Goal: Transaction & Acquisition: Purchase product/service

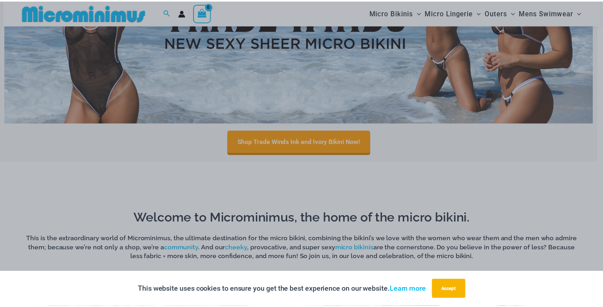
scroll to position [141, 0]
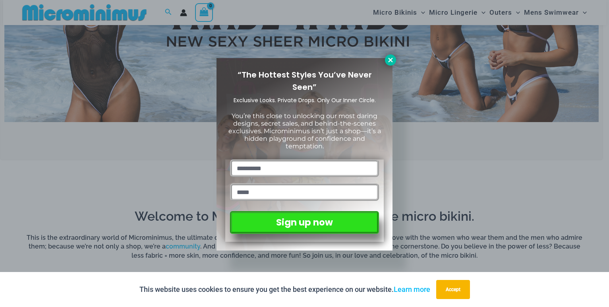
click at [389, 60] on icon at bounding box center [390, 59] width 7 height 7
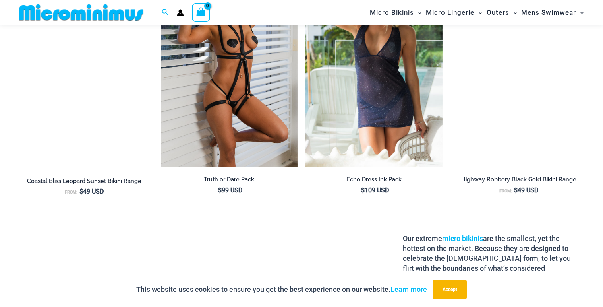
scroll to position [721, 0]
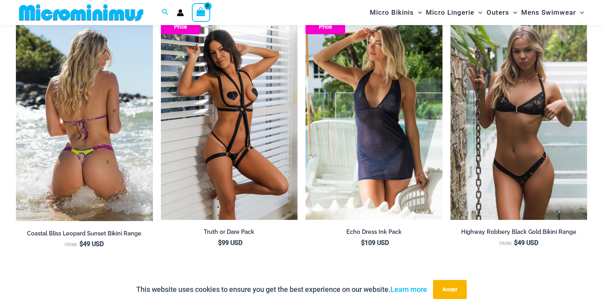
click at [93, 132] on img at bounding box center [84, 117] width 137 height 206
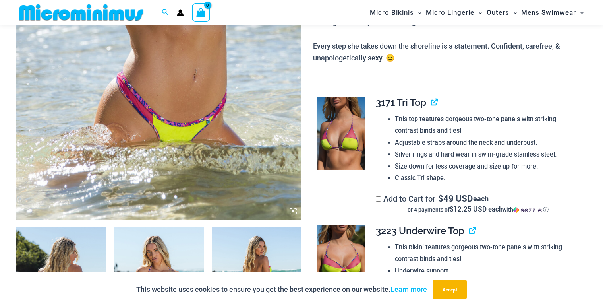
scroll to position [430, 0]
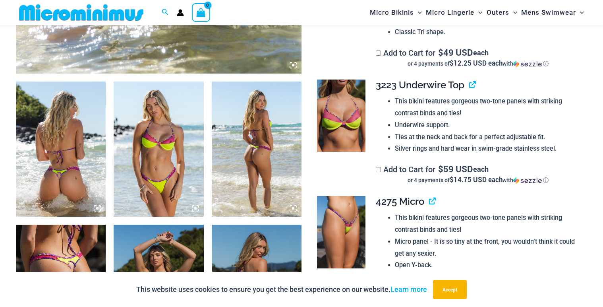
click at [68, 127] on img at bounding box center [61, 148] width 90 height 135
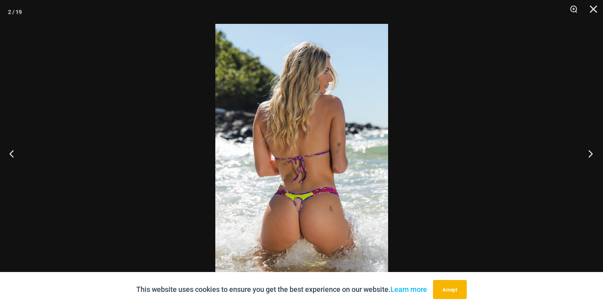
click at [592, 152] on button "Next" at bounding box center [588, 153] width 30 height 40
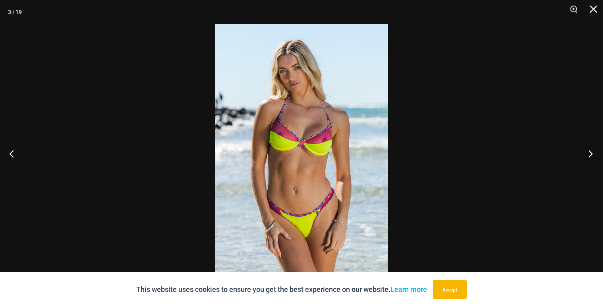
click at [592, 152] on button "Next" at bounding box center [588, 153] width 30 height 40
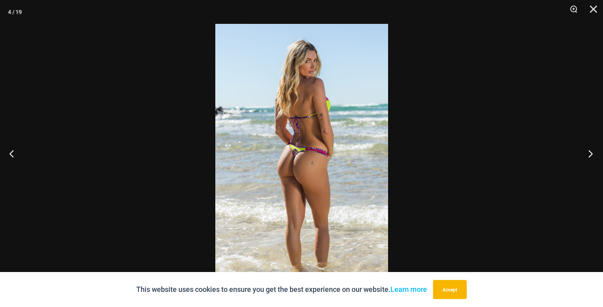
click at [592, 152] on button "Next" at bounding box center [588, 153] width 30 height 40
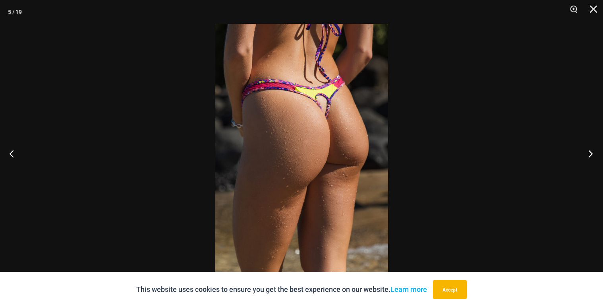
click at [592, 152] on button "Next" at bounding box center [588, 153] width 30 height 40
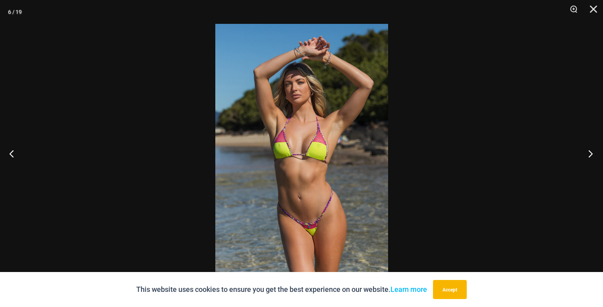
click at [592, 152] on button "Next" at bounding box center [588, 153] width 30 height 40
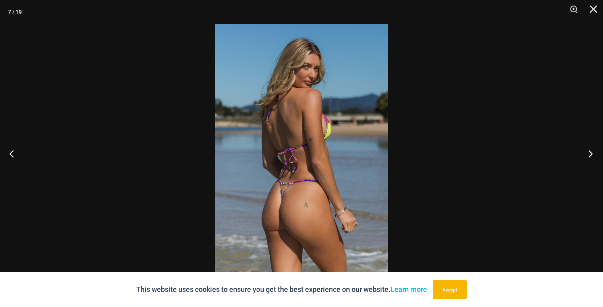
click at [592, 152] on button "Next" at bounding box center [588, 153] width 30 height 40
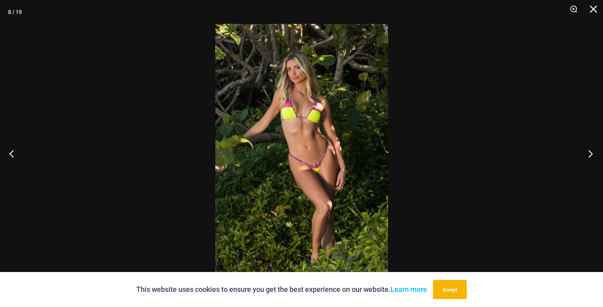
click at [592, 152] on button "Next" at bounding box center [588, 153] width 30 height 40
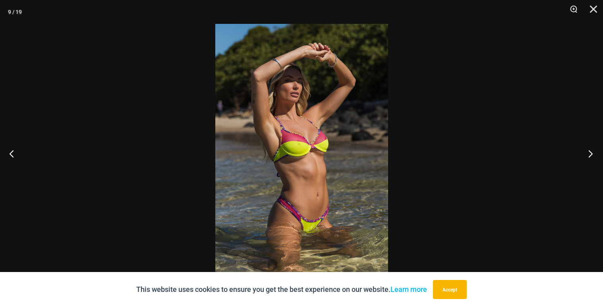
click at [592, 152] on button "Next" at bounding box center [588, 153] width 30 height 40
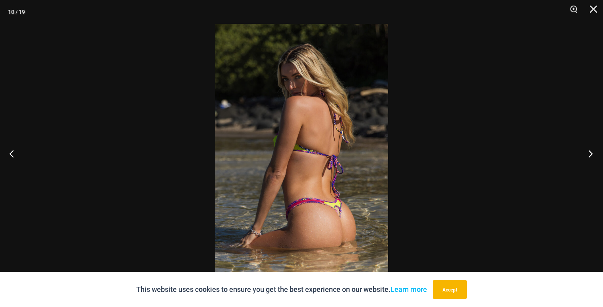
click at [592, 152] on button "Next" at bounding box center [588, 153] width 30 height 40
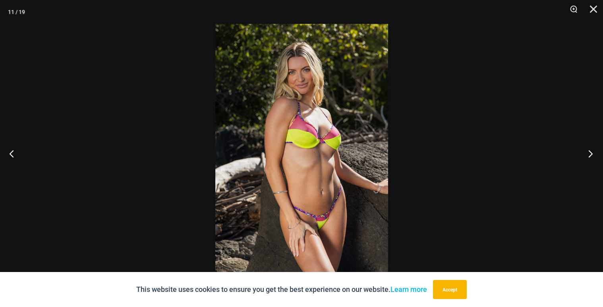
click at [591, 152] on button "Next" at bounding box center [588, 153] width 30 height 40
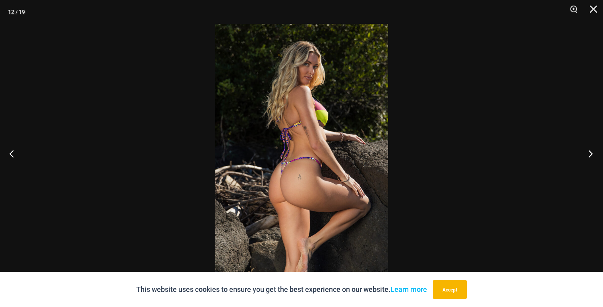
click at [591, 152] on button "Next" at bounding box center [588, 153] width 30 height 40
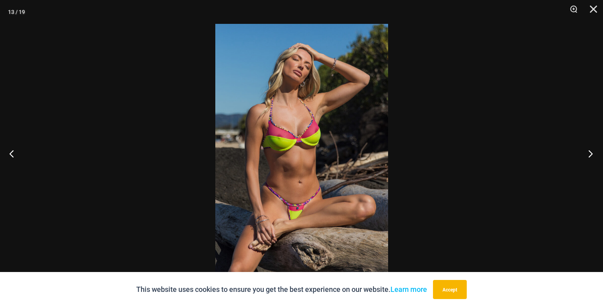
click at [590, 152] on button "Next" at bounding box center [588, 153] width 30 height 40
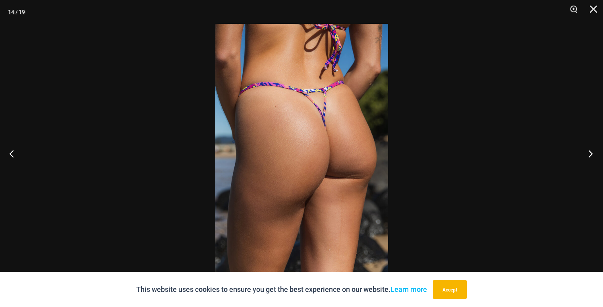
click at [590, 152] on button "Next" at bounding box center [588, 153] width 30 height 40
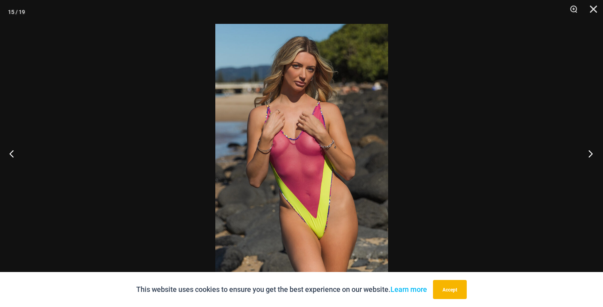
click at [590, 152] on button "Next" at bounding box center [588, 153] width 30 height 40
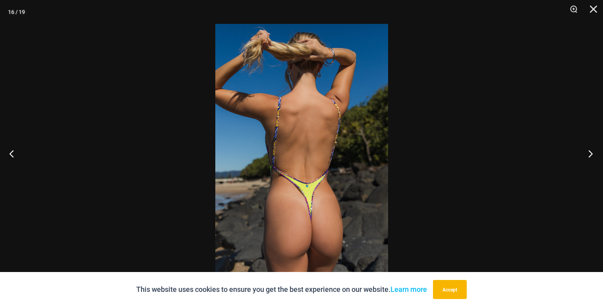
click at [590, 152] on button "Next" at bounding box center [588, 153] width 30 height 40
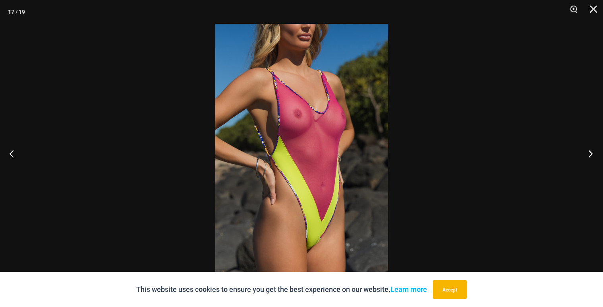
click at [590, 152] on button "Next" at bounding box center [588, 153] width 30 height 40
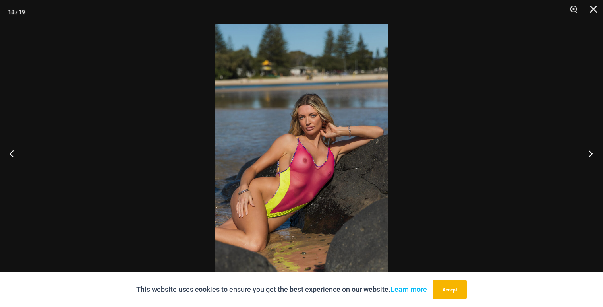
click at [590, 152] on button "Next" at bounding box center [588, 153] width 30 height 40
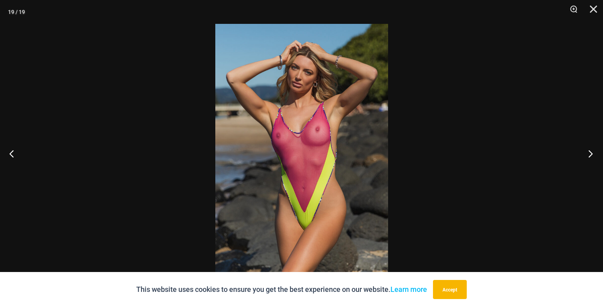
click at [590, 152] on button "Next" at bounding box center [588, 153] width 30 height 40
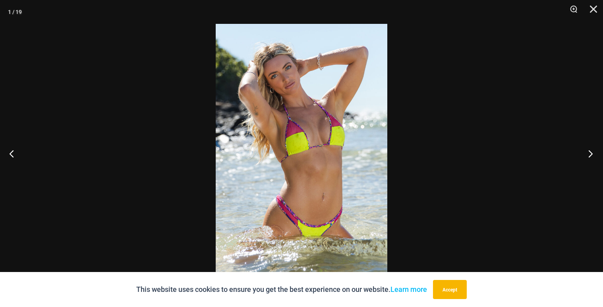
click at [590, 152] on button "Next" at bounding box center [588, 153] width 30 height 40
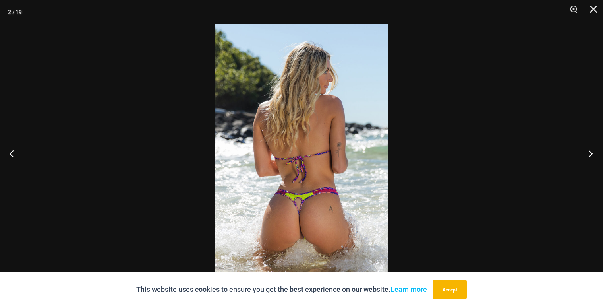
click at [590, 152] on button "Next" at bounding box center [588, 153] width 30 height 40
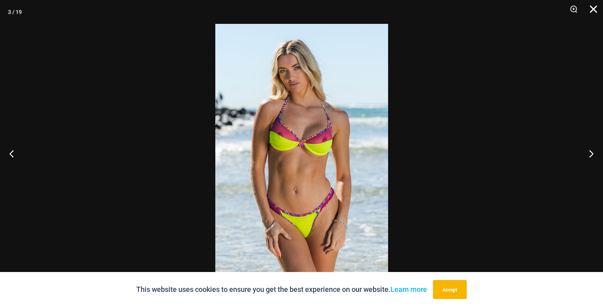
click at [595, 10] on button "Close" at bounding box center [591, 12] width 20 height 24
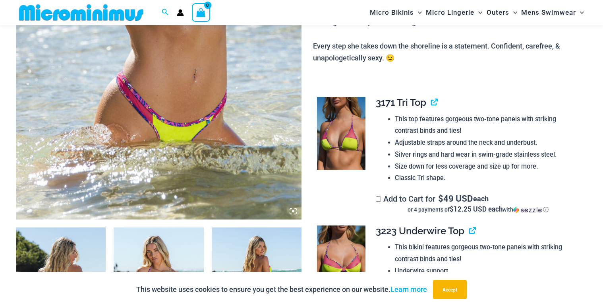
scroll to position [0, 0]
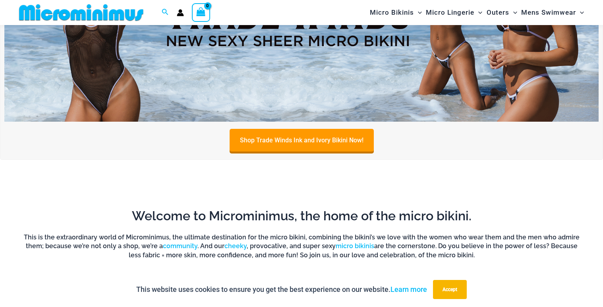
scroll to position [141, 0]
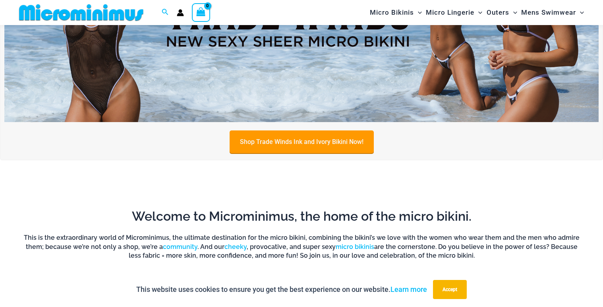
click at [261, 136] on link "Shop Trade Winds Ink and Ivory Bikini Now!" at bounding box center [302, 141] width 144 height 23
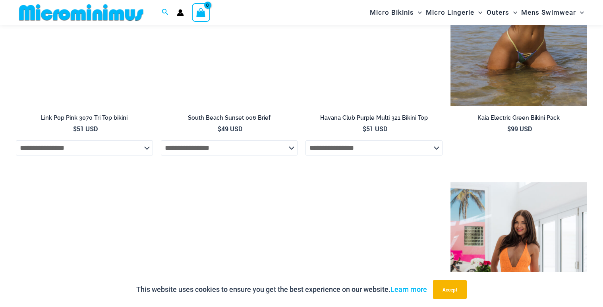
scroll to position [1597, 0]
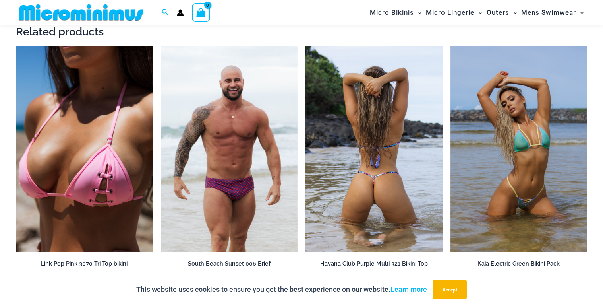
click at [397, 133] on img at bounding box center [373, 148] width 137 height 205
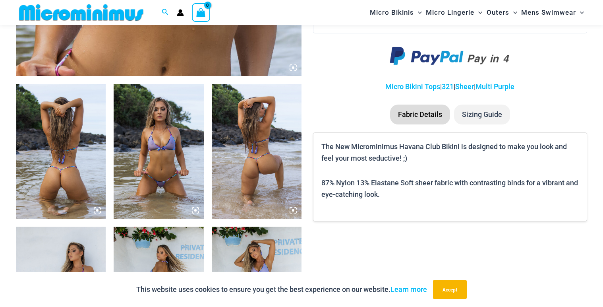
scroll to position [430, 0]
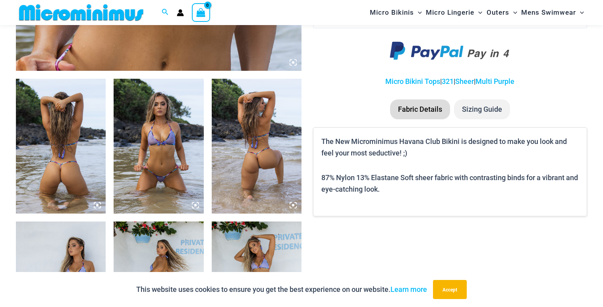
click at [79, 130] on img at bounding box center [61, 146] width 90 height 135
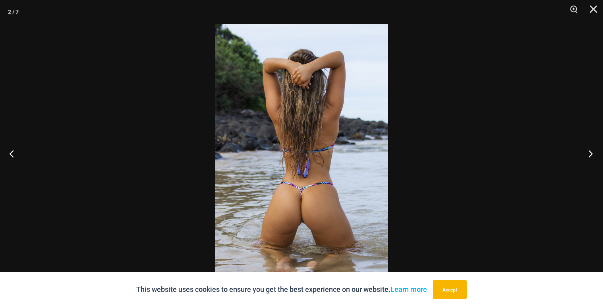
click at [586, 147] on button "Next" at bounding box center [588, 153] width 30 height 40
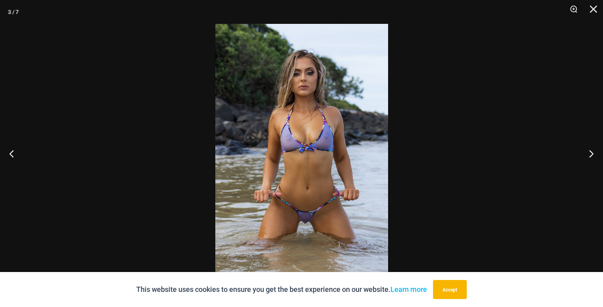
click at [308, 96] on img at bounding box center [301, 153] width 173 height 259
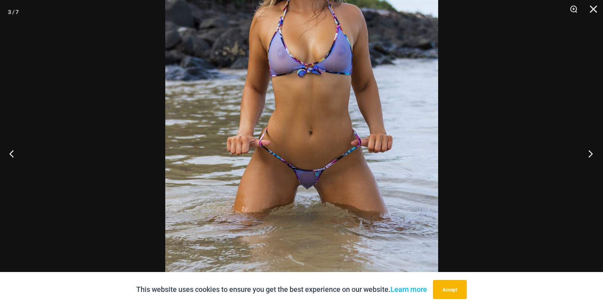
click at [587, 151] on button "Next" at bounding box center [588, 153] width 30 height 40
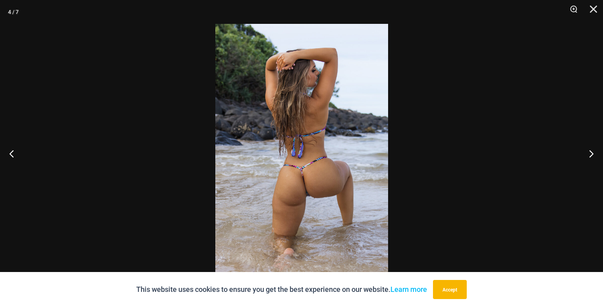
click at [325, 122] on img at bounding box center [301, 153] width 173 height 259
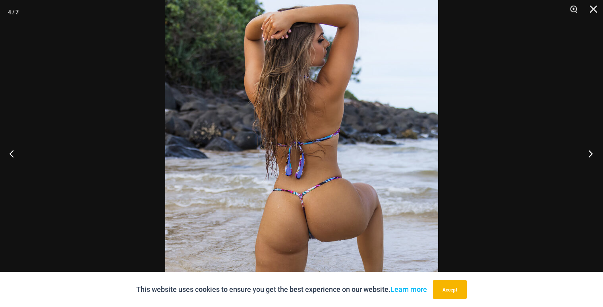
click at [579, 139] on button "Next" at bounding box center [588, 153] width 30 height 40
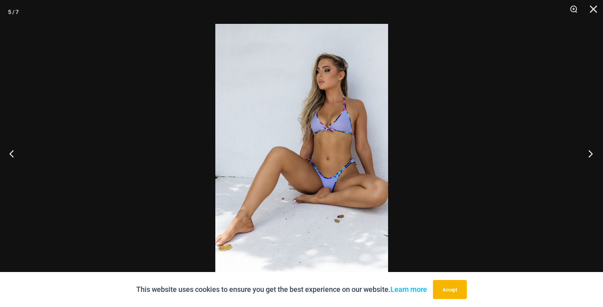
click at [592, 155] on button "Next" at bounding box center [588, 153] width 30 height 40
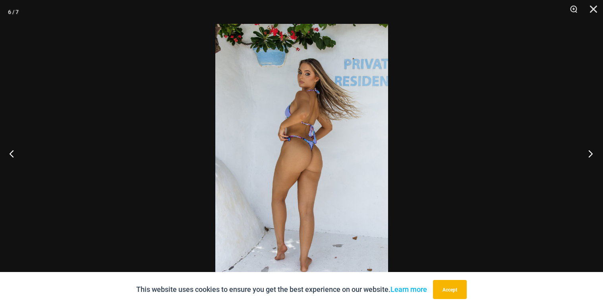
click at [592, 155] on button "Next" at bounding box center [588, 153] width 30 height 40
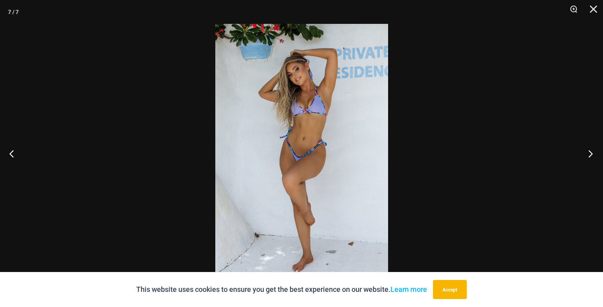
click at [592, 155] on button "Next" at bounding box center [588, 153] width 30 height 40
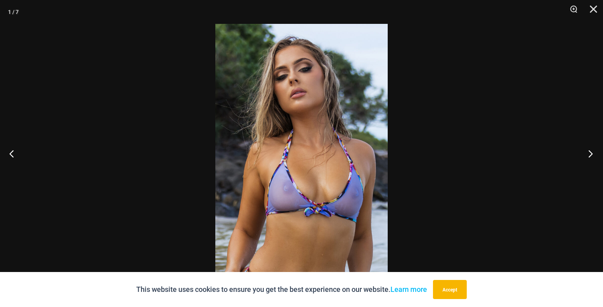
click at [591, 153] on button "Next" at bounding box center [588, 153] width 30 height 40
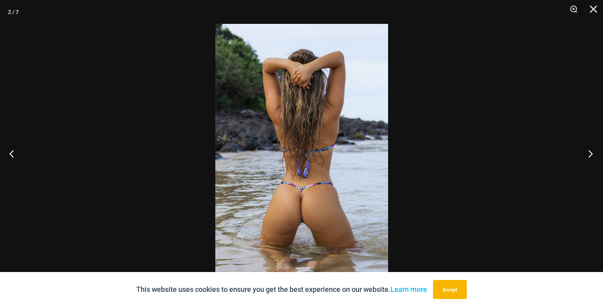
click at [589, 156] on button "Next" at bounding box center [588, 153] width 30 height 40
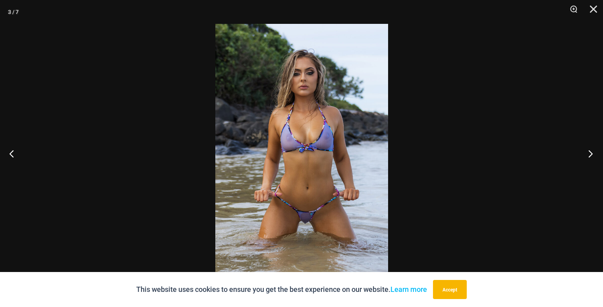
click at [589, 156] on button "Next" at bounding box center [588, 153] width 30 height 40
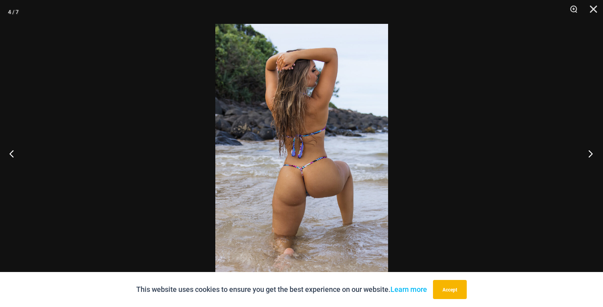
click at [589, 156] on button "Next" at bounding box center [588, 153] width 30 height 40
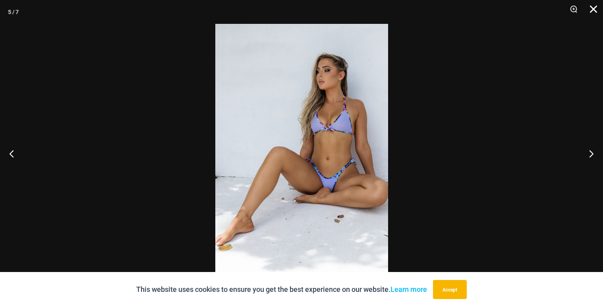
click at [592, 10] on button "Close" at bounding box center [591, 12] width 20 height 24
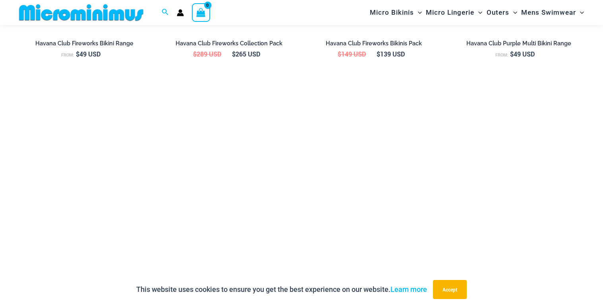
scroll to position [1158, 0]
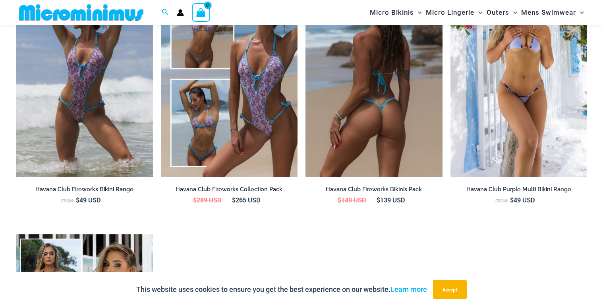
click at [394, 110] on img at bounding box center [373, 73] width 137 height 205
